Goal: Find specific page/section: Find specific page/section

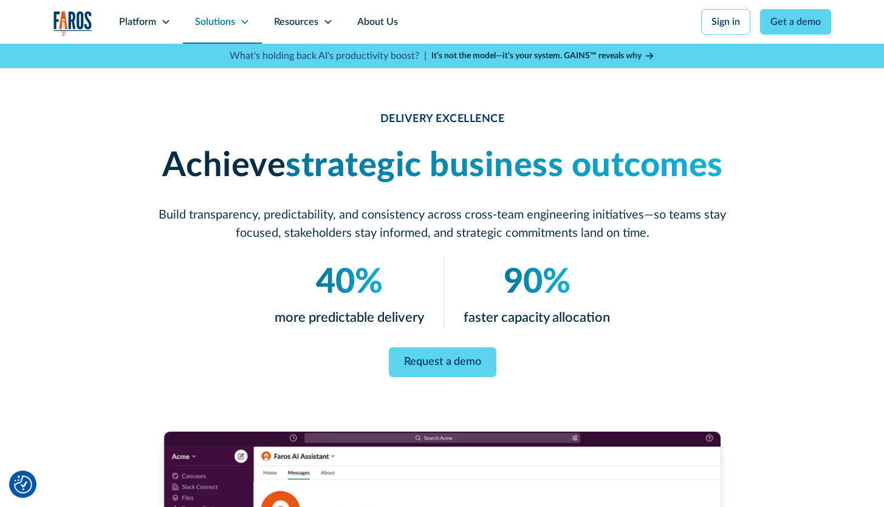
click at [240, 18] on icon at bounding box center [245, 22] width 10 height 10
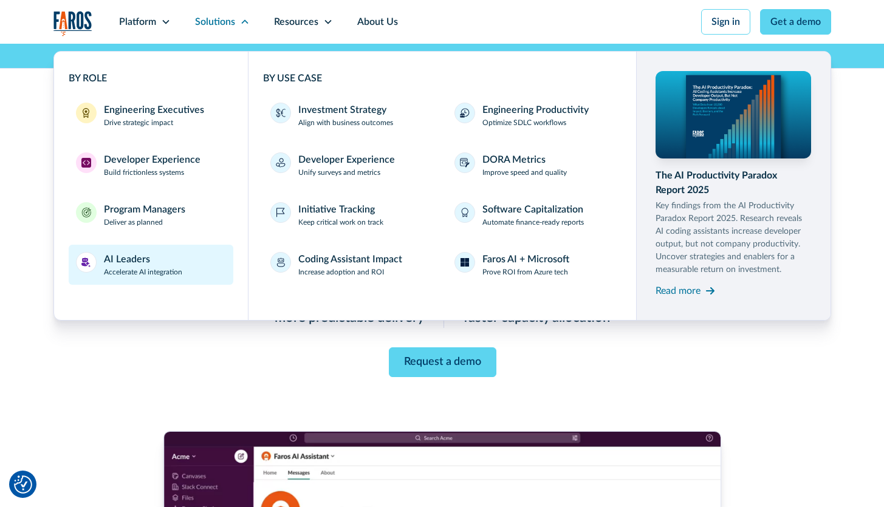
click at [127, 262] on div "AI Leaders" at bounding box center [127, 259] width 46 height 15
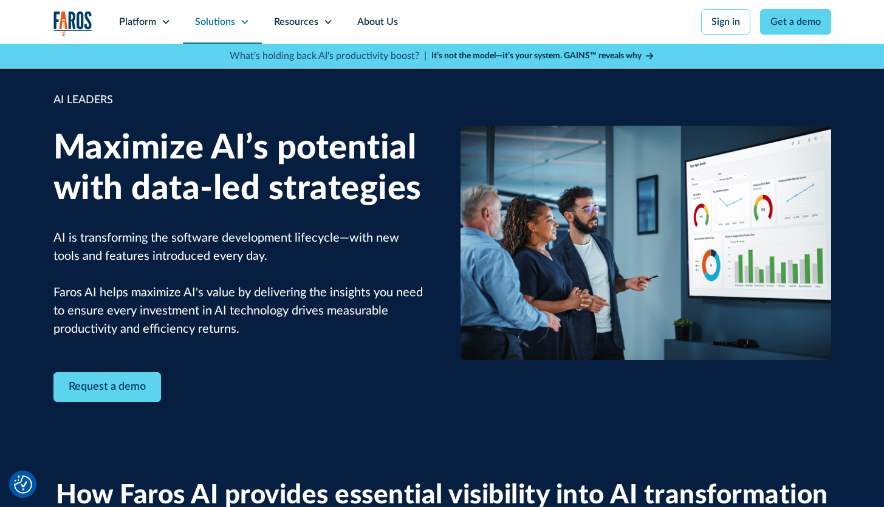
click at [245, 21] on icon at bounding box center [245, 22] width 10 height 10
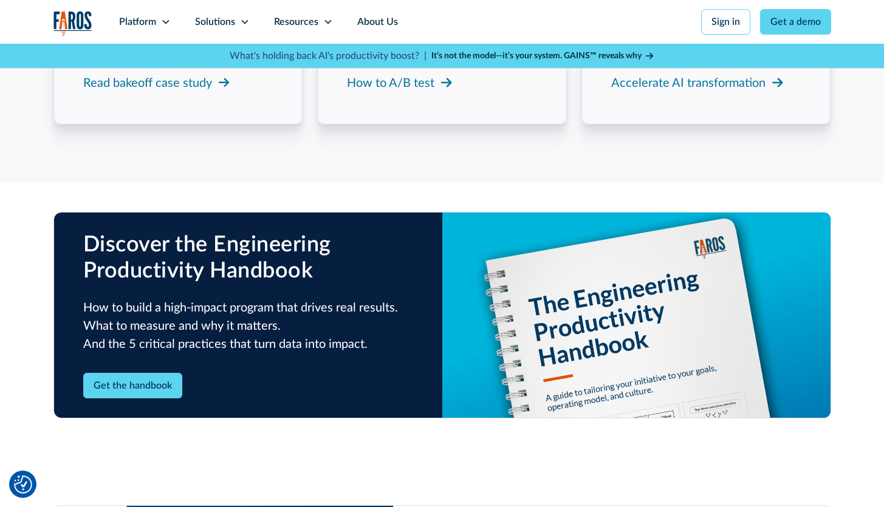
scroll to position [3191, 0]
